Goal: Task Accomplishment & Management: Complete application form

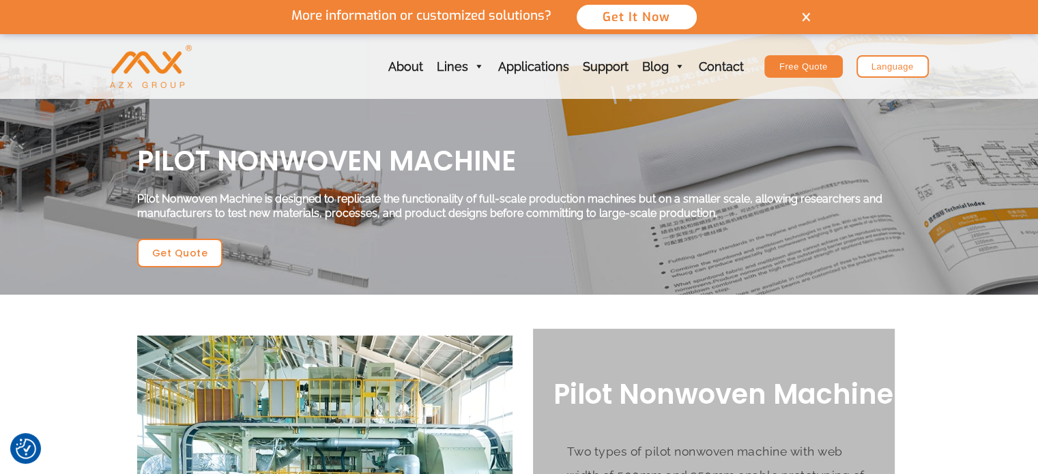
click at [803, 18] on img at bounding box center [806, 17] width 8 height 10
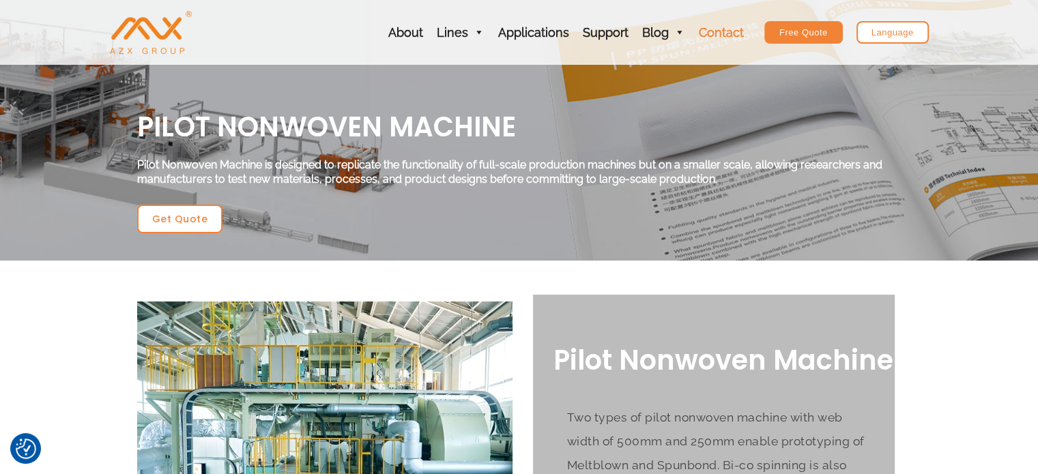
click at [716, 42] on link "Contact" at bounding box center [721, 32] width 59 height 65
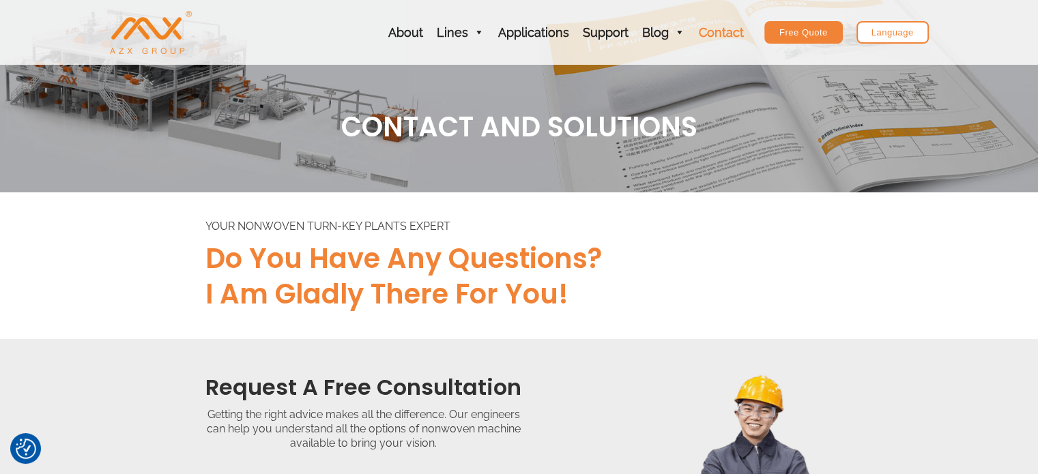
click at [715, 32] on link "Contact" at bounding box center [721, 32] width 59 height 65
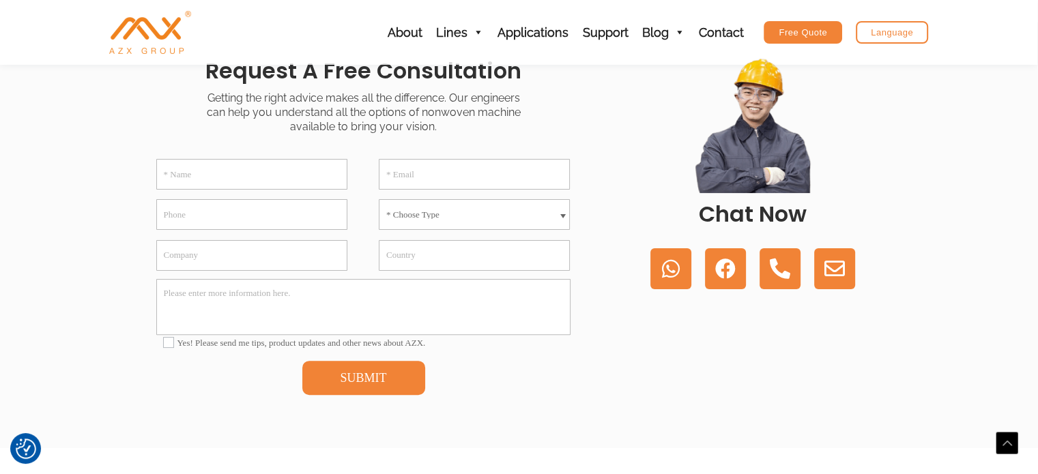
scroll to position [316, 0]
click at [306, 174] on input "* Name" at bounding box center [251, 175] width 191 height 31
type input "[PERSON_NAME]"
click at [526, 180] on input "* Email" at bounding box center [474, 175] width 191 height 31
type input "[EMAIL_ADDRESS][DOMAIN_NAME]"
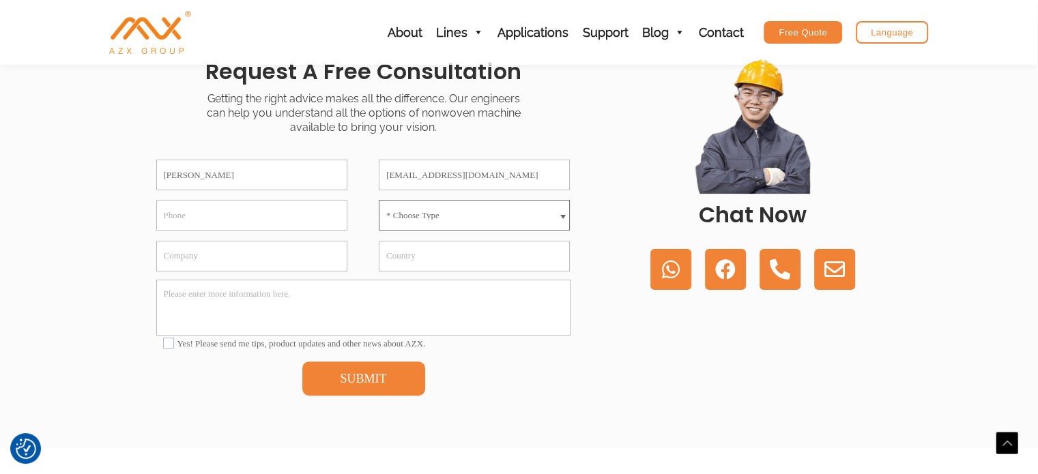
click at [530, 218] on select "* Choose Type Meltblown Non woven Machine Spunbond Non woven Machine Spun-melt …" at bounding box center [474, 215] width 191 height 31
select select "Spunbond Non woven Machine"
click at [379, 200] on select "* Choose Type Meltblown Non woven Machine Spunbond Non woven Machine Spun-melt …" at bounding box center [474, 215] width 191 height 31
click at [299, 216] on input "Phone" at bounding box center [251, 215] width 191 height 31
type input "05061379960"
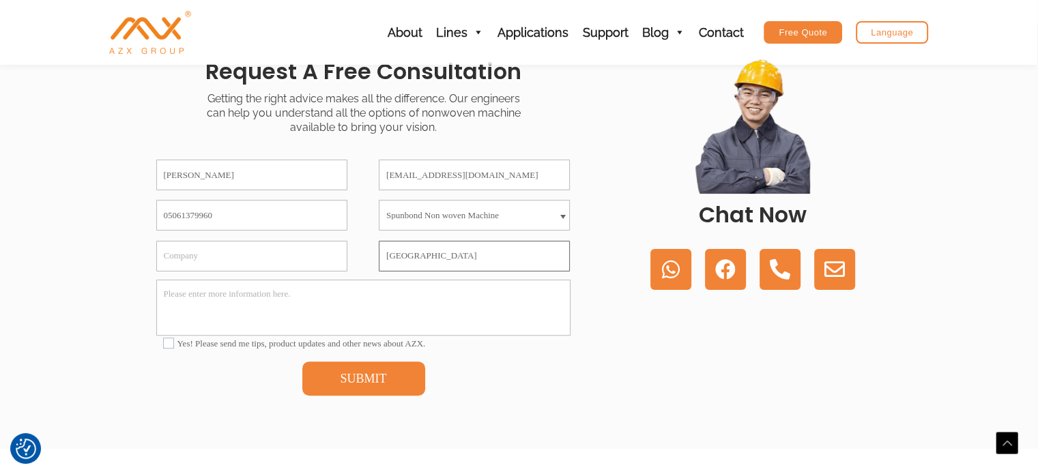
drag, startPoint x: 393, startPoint y: 255, endPoint x: 489, endPoint y: 264, distance: 96.7
click at [489, 264] on input "[GEOGRAPHIC_DATA]" at bounding box center [474, 256] width 191 height 31
type input "[GEOGRAPHIC_DATA]"
click at [311, 256] on input "Company" at bounding box center [251, 256] width 191 height 31
type input "CEF Advanced Composites & Materials"
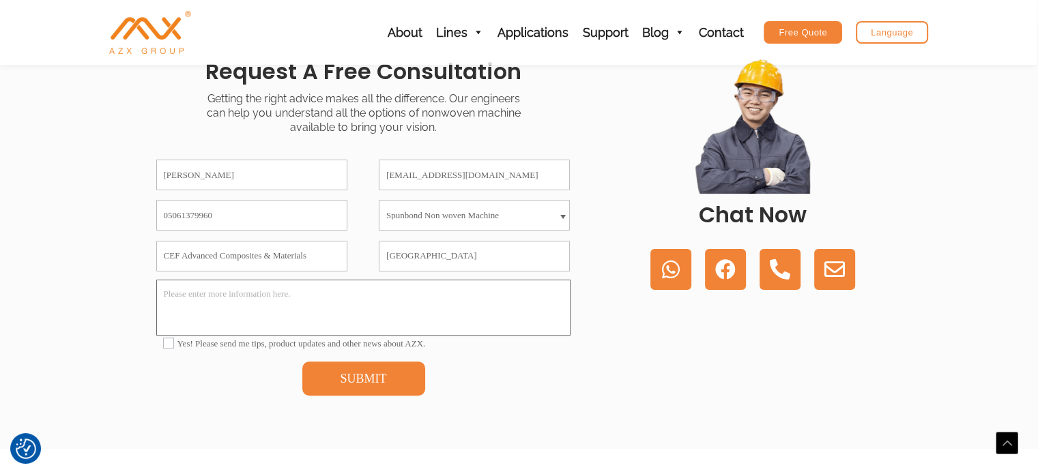
click at [373, 289] on textarea "Please enter more information here." at bounding box center [363, 308] width 414 height 56
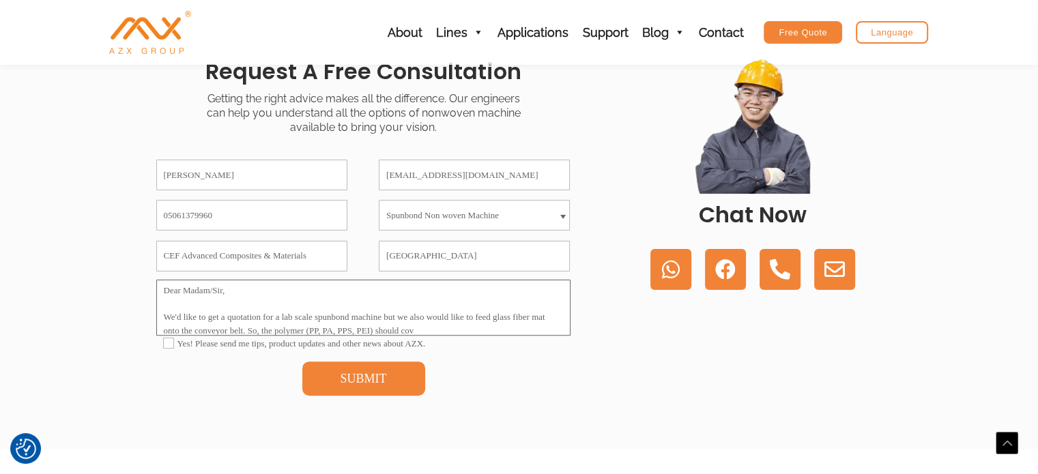
scroll to position [16, 0]
click at [448, 327] on textarea "Dear Madam/Sir, We'd like to get a quotation for a lab scale spunbond machine b…" at bounding box center [363, 308] width 414 height 56
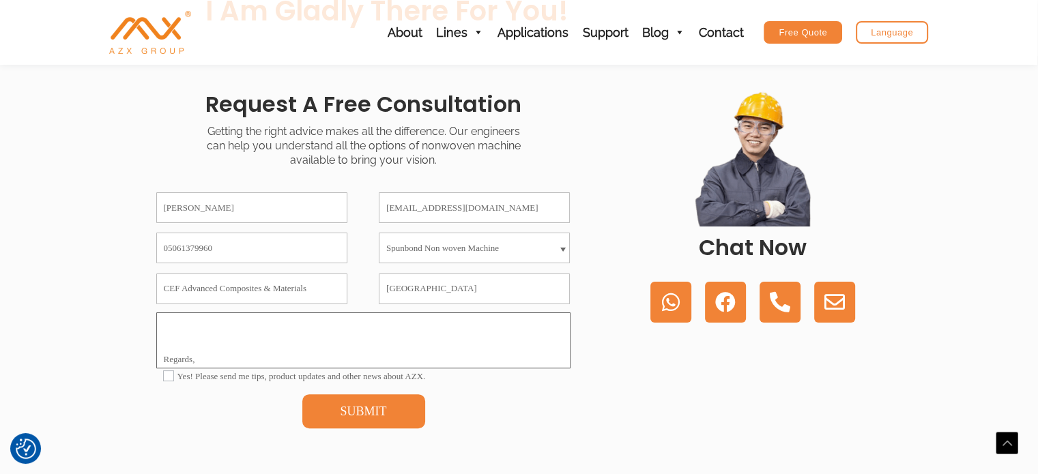
scroll to position [60, 0]
paste textarea "CEF İleri Kompozit Sanayi Ticaret Anonim Şirketi Sanayi Mah. [GEOGRAPHIC_DATA].…"
click at [180, 361] on textarea "Dear Madam/Sir, We'd like to get a quotation for a lab scale spunbond machine b…" at bounding box center [363, 341] width 414 height 56
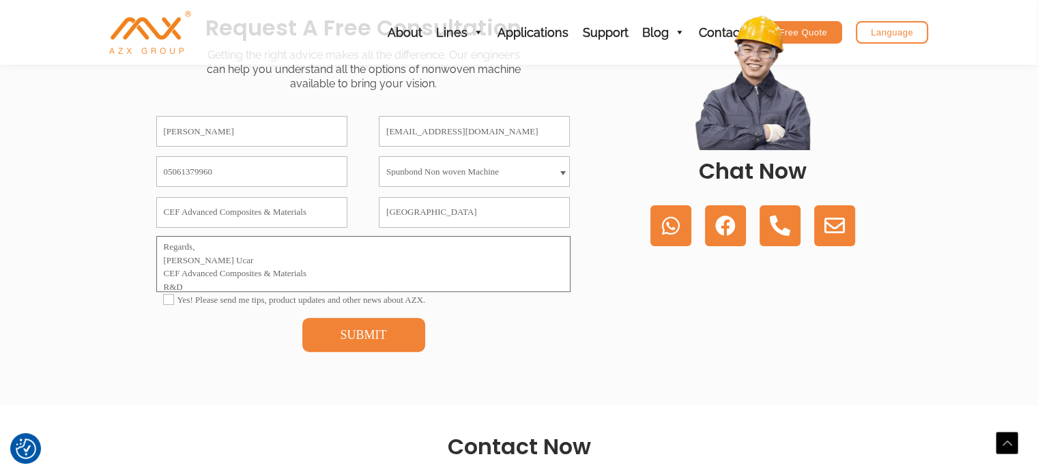
scroll to position [150, 0]
type textarea "Dear Madam/Sir, We'd like to get a quotation for a lab scale spunbond machine b…"
click at [347, 331] on button "SUBMIT" at bounding box center [363, 335] width 123 height 34
